Goal: Information Seeking & Learning: Learn about a topic

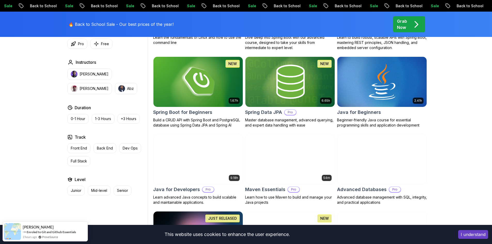
scroll to position [232, 0]
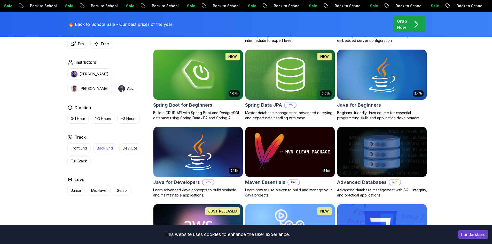
click at [101, 148] on p "Back End" at bounding box center [105, 148] width 16 height 5
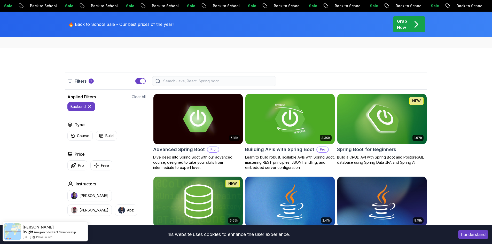
scroll to position [103, 0]
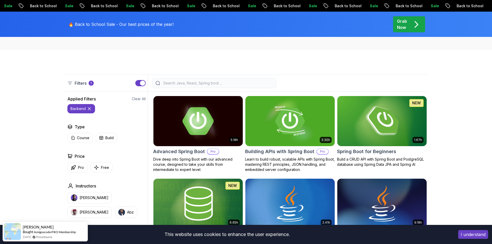
click at [215, 140] on img at bounding box center [198, 121] width 94 height 52
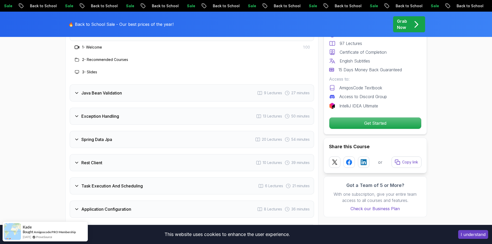
scroll to position [748, 0]
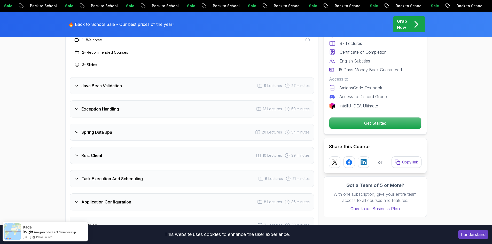
click at [173, 100] on div "Exception Handling 13 Lectures 50 minutes" at bounding box center [192, 108] width 244 height 17
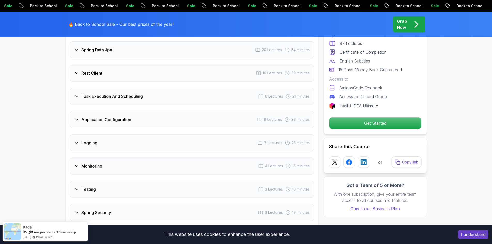
scroll to position [955, 0]
click at [107, 134] on div "Logging 7 Lectures 23 minutes" at bounding box center [192, 142] width 244 height 17
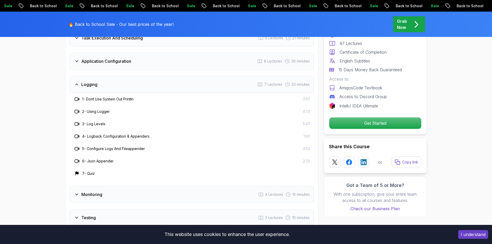
scroll to position [852, 0]
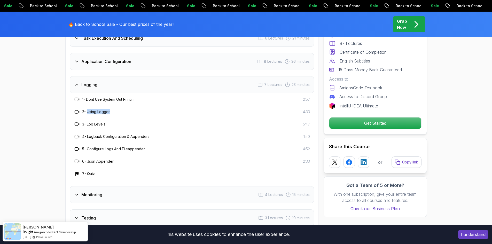
drag, startPoint x: 92, startPoint y: 99, endPoint x: 112, endPoint y: 99, distance: 20.1
click at [112, 109] on div "2 - Using Logger 4:33" at bounding box center [192, 112] width 236 height 6
click at [100, 118] on div "3 - Log Levels 5:47" at bounding box center [192, 124] width 244 height 12
drag, startPoint x: 86, startPoint y: 112, endPoint x: 105, endPoint y: 111, distance: 19.1
click at [105, 122] on h3 "3 - Log Levels" at bounding box center [93, 124] width 23 height 5
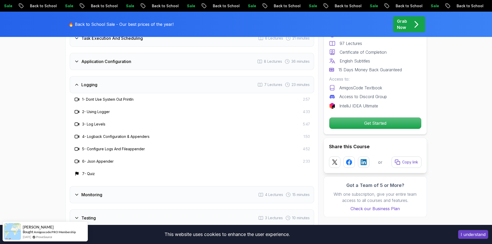
click at [93, 143] on div "5 - Configure Logs And Fileappender 4:52" at bounding box center [192, 149] width 244 height 12
drag, startPoint x: 88, startPoint y: 125, endPoint x: 137, endPoint y: 123, distance: 48.8
click at [135, 134] on h3 "4 - Logback Configuration & Appenders" at bounding box center [115, 136] width 67 height 5
click at [144, 134] on h3 "4 - Logback Configuration & Appenders" at bounding box center [115, 136] width 67 height 5
drag, startPoint x: 83, startPoint y: 135, endPoint x: 153, endPoint y: 136, distance: 69.9
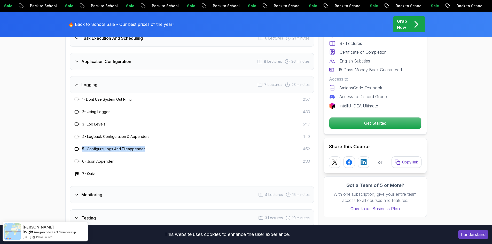
click at [153, 146] on div "5 - Configure Logs And Fileappender 4:52" at bounding box center [192, 149] width 236 height 6
click at [130, 158] on div "6 - Json Appender 2:33" at bounding box center [192, 161] width 236 height 6
drag, startPoint x: 116, startPoint y: 148, endPoint x: 87, endPoint y: 146, distance: 29.8
click at [87, 158] on div "6 - Json Appender 2:33" at bounding box center [192, 161] width 236 height 6
click at [87, 159] on h3 "6 - Json Appender" at bounding box center [97, 161] width 31 height 5
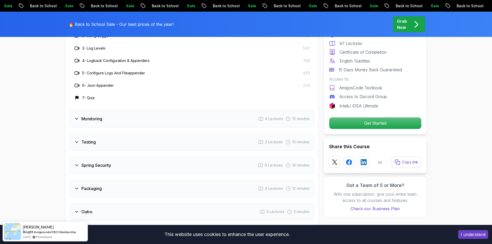
scroll to position [929, 0]
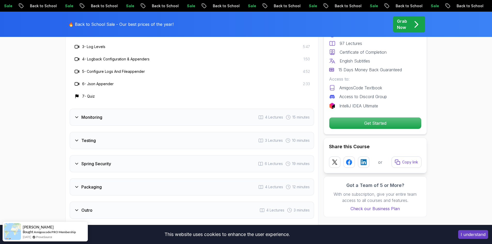
click at [148, 109] on div "Monitoring 4 Lectures 15 minutes" at bounding box center [192, 117] width 244 height 17
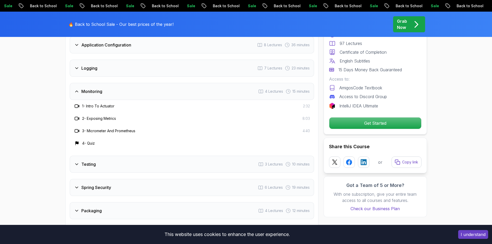
scroll to position [878, 0]
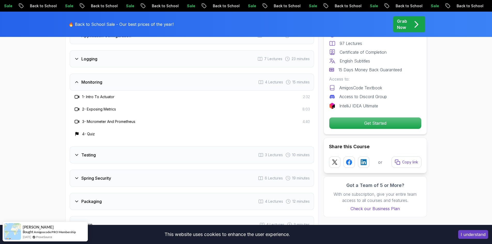
click at [95, 152] on h3 "Testing" at bounding box center [88, 155] width 14 height 6
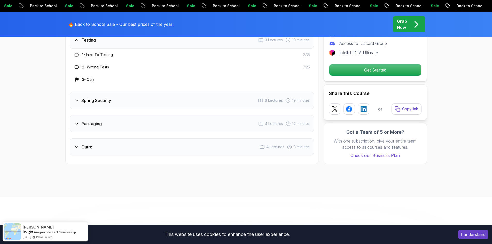
scroll to position [929, 0]
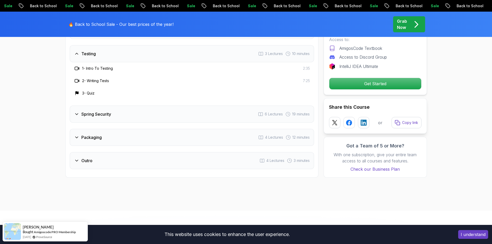
click at [116, 129] on div "Packaging 4 Lectures 12 minutes" at bounding box center [192, 137] width 244 height 17
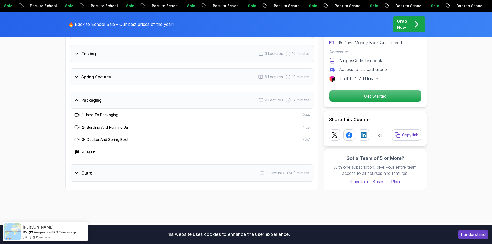
click at [123, 92] on div "Packaging 4 Lectures 12 minutes" at bounding box center [192, 100] width 244 height 17
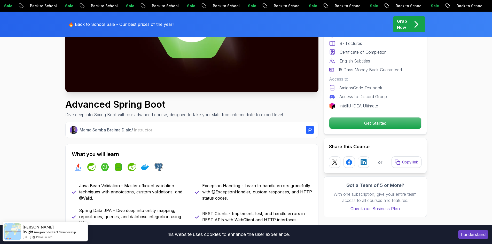
scroll to position [0, 0]
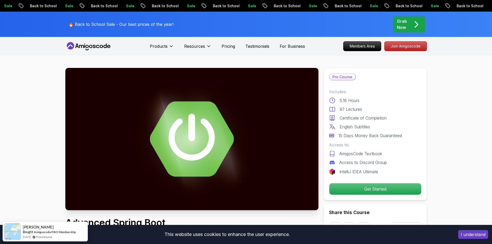
drag, startPoint x: 400, startPoint y: 23, endPoint x: 368, endPoint y: 39, distance: 36.2
click at [400, 23] on p "Grab Now" at bounding box center [402, 24] width 10 height 12
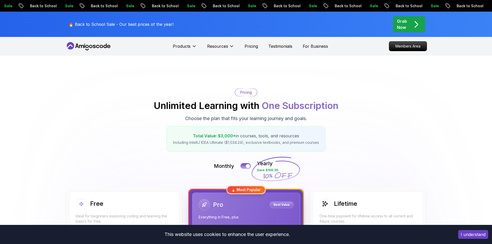
scroll to position [129, 0]
